Goal: Task Accomplishment & Management: Complete application form

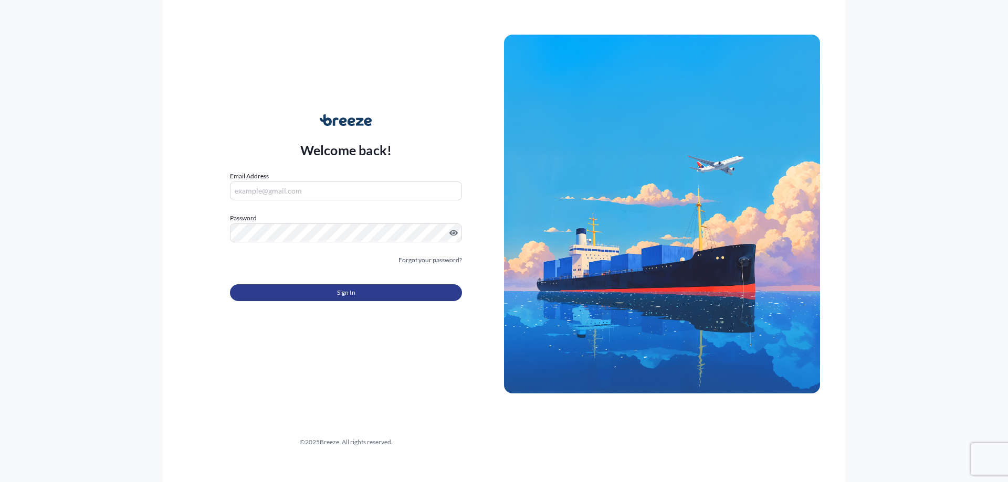
type input "[PERSON_NAME][EMAIL_ADDRESS][DOMAIN_NAME]"
click at [315, 294] on button "Sign In" at bounding box center [346, 292] width 232 height 17
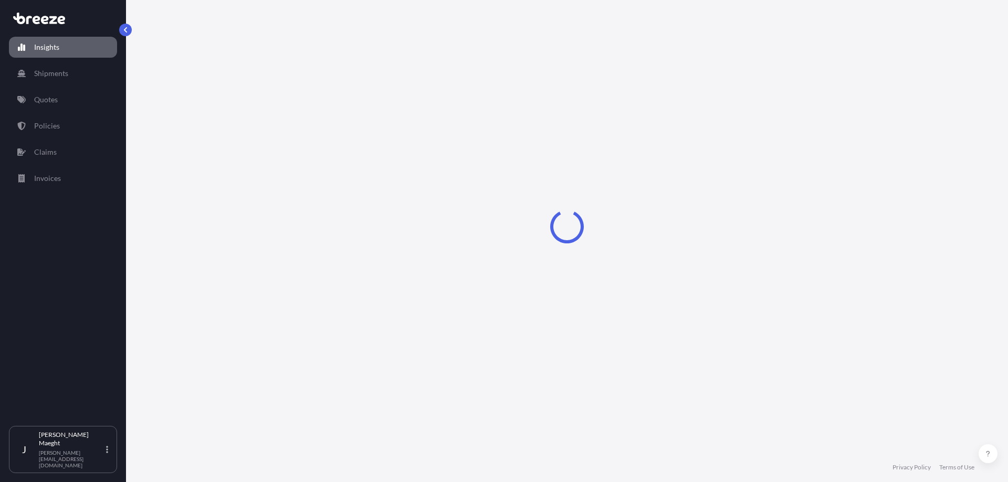
select select "2025"
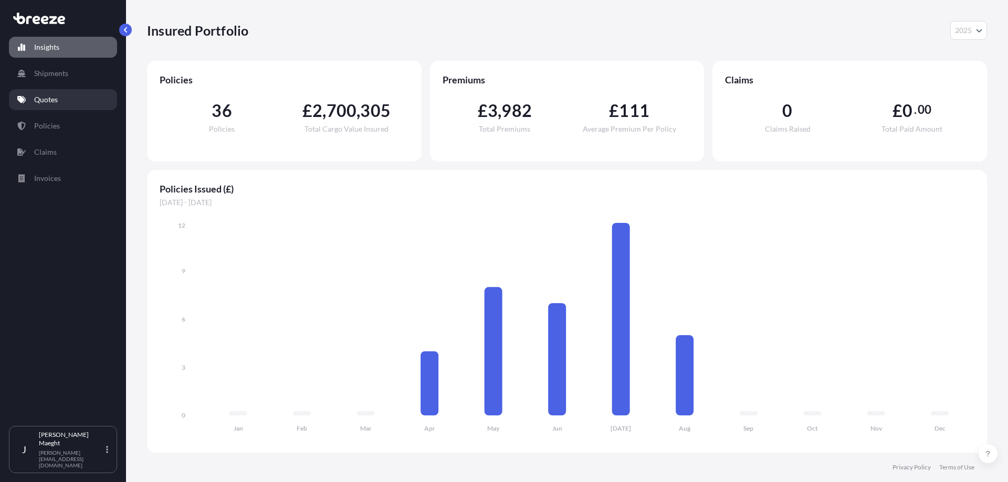
click at [34, 95] on p "Quotes" at bounding box center [46, 99] width 24 height 10
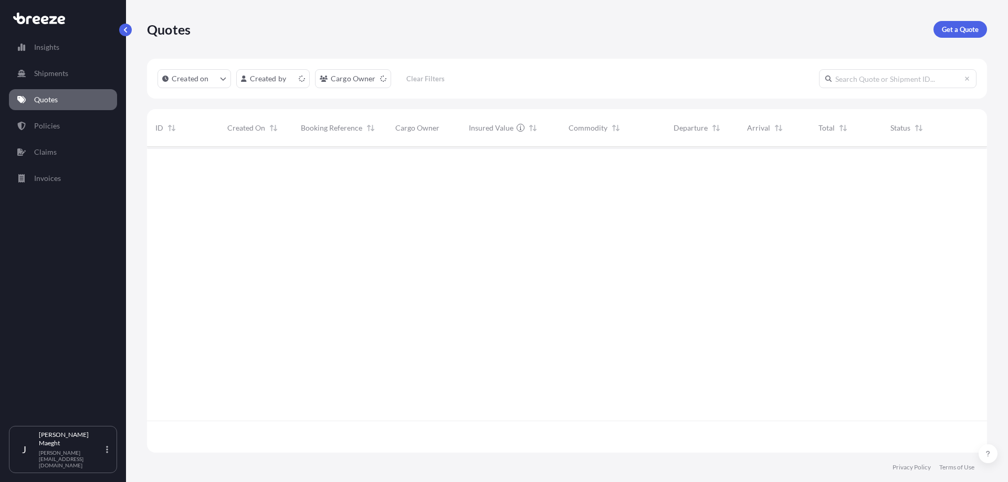
scroll to position [304, 832]
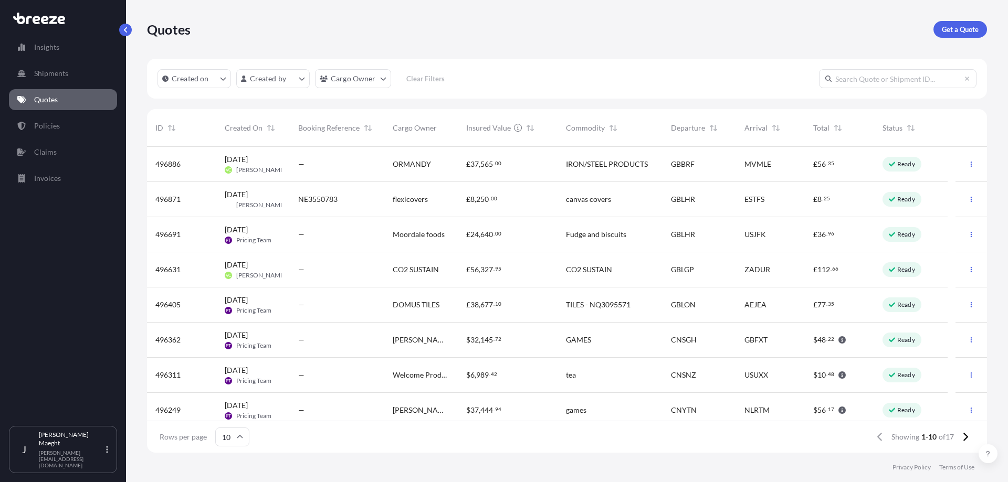
click at [248, 196] on span "[DATE]" at bounding box center [236, 194] width 23 height 10
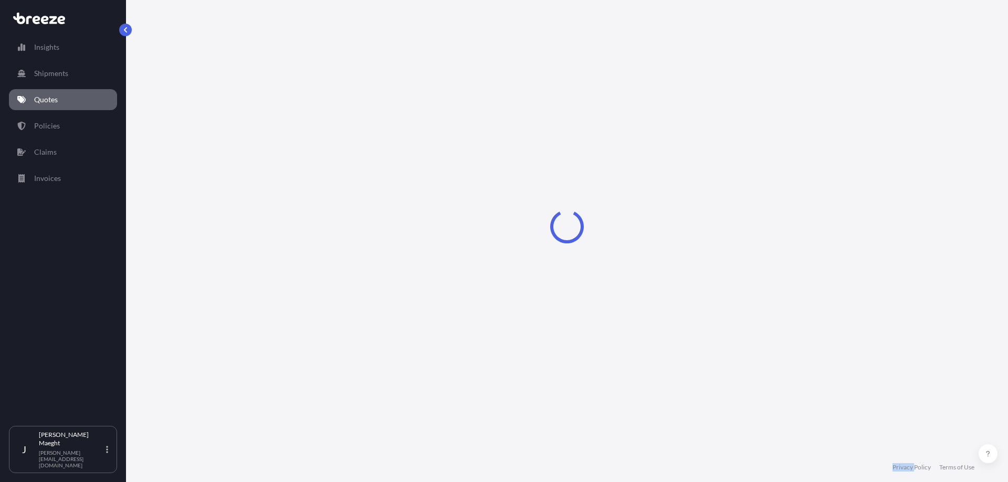
click at [259, 197] on div "Loading" at bounding box center [567, 226] width 840 height 453
select select "Air"
select select "1"
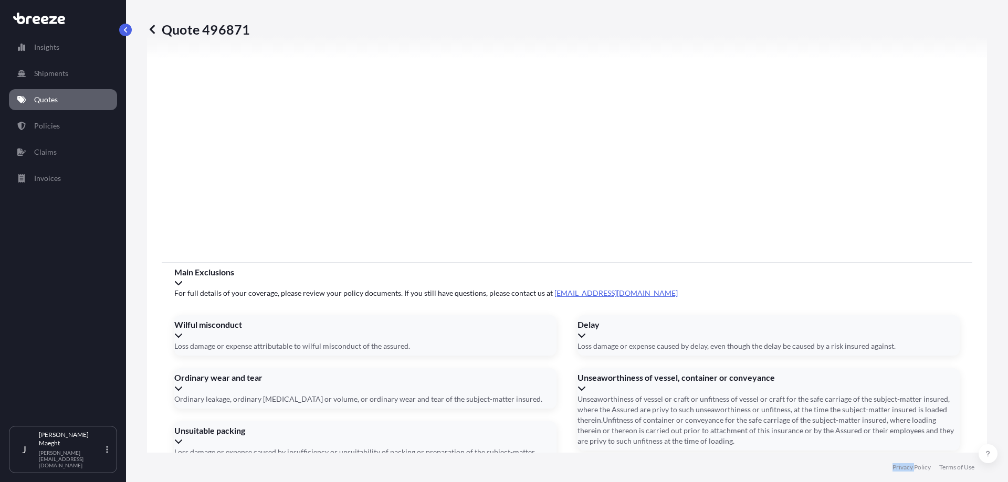
scroll to position [1183, 0]
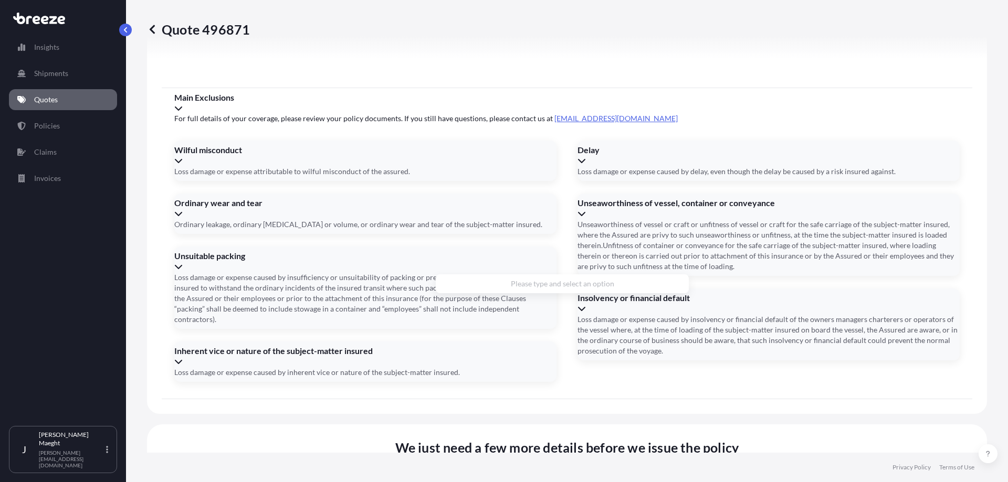
type input "[STREET_ADDRESS][PERSON_NAME]"
type input "150"
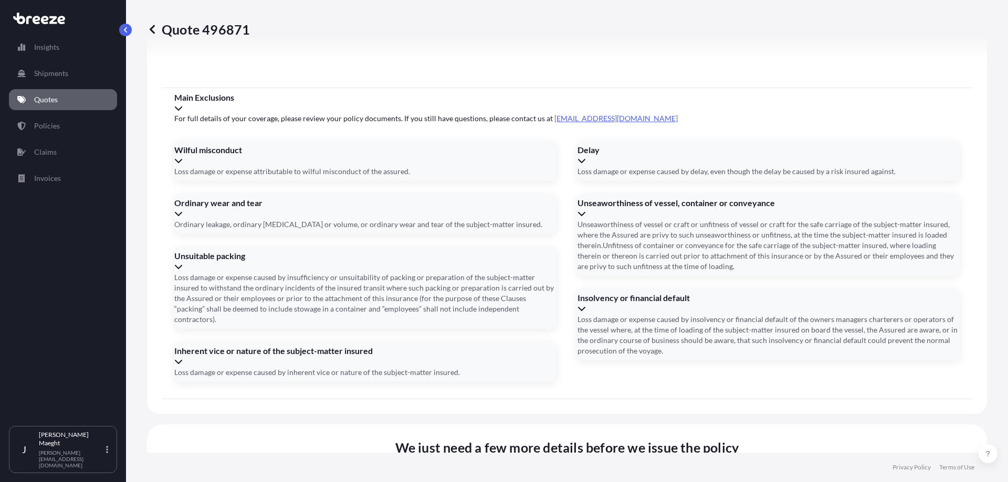
type input "[DATE]"
click at [502, 288] on li "[PERSON_NAME][STREET_ADDRESS][PERSON_NAME]" at bounding box center [562, 289] width 245 height 20
type input "[PERSON_NAME][STREET_ADDRESS][PERSON_NAME]"
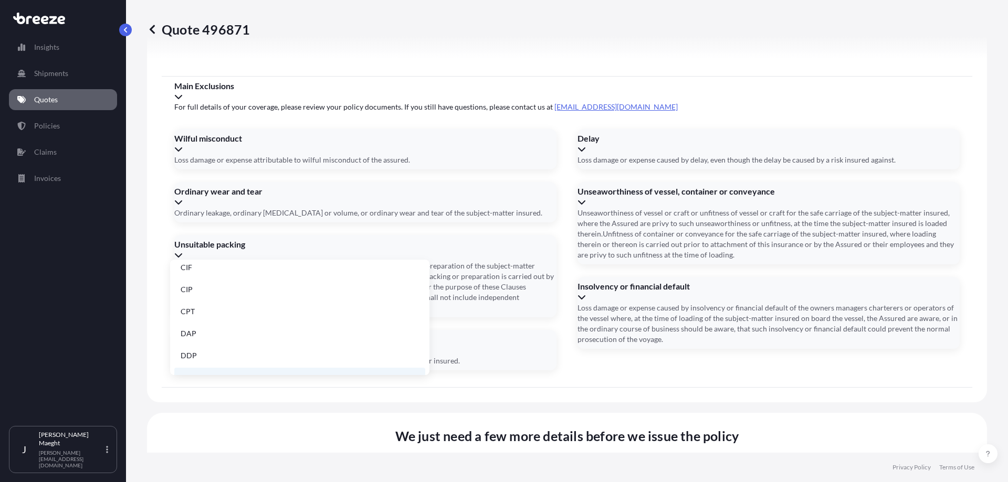
scroll to position [81, 0]
drag, startPoint x: 195, startPoint y: 350, endPoint x: 220, endPoint y: 346, distance: 24.9
click at [196, 350] on li "EXW" at bounding box center [299, 347] width 251 height 20
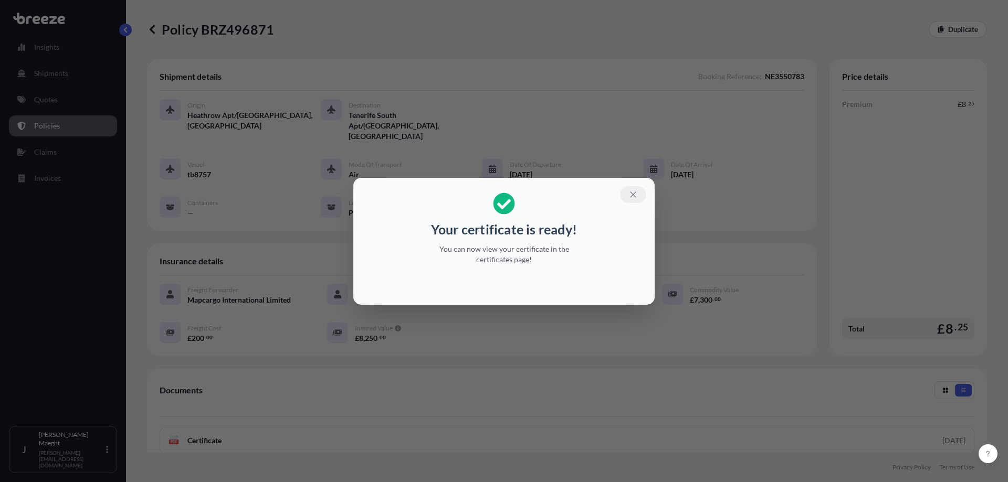
click at [633, 194] on icon "button" at bounding box center [633, 195] width 6 height 6
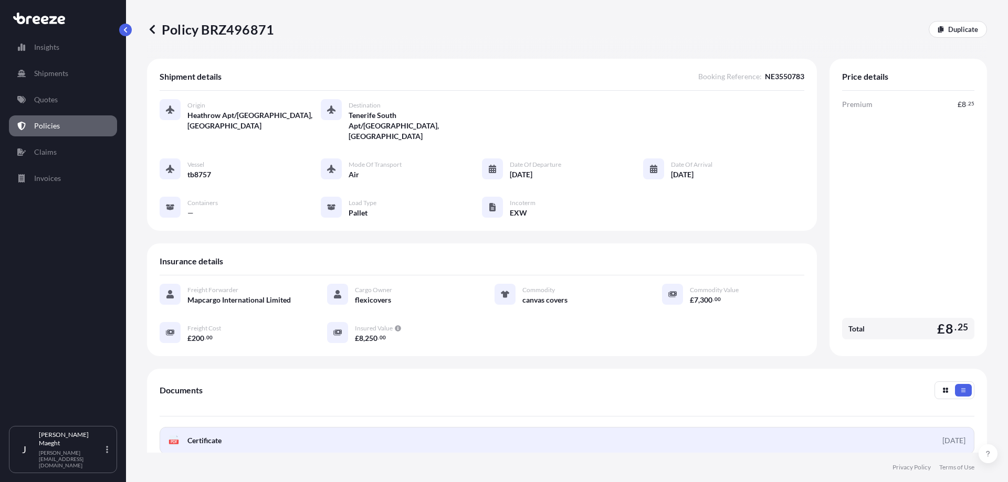
click at [195, 436] on span "Certificate" at bounding box center [204, 441] width 34 height 10
